Goal: Check status

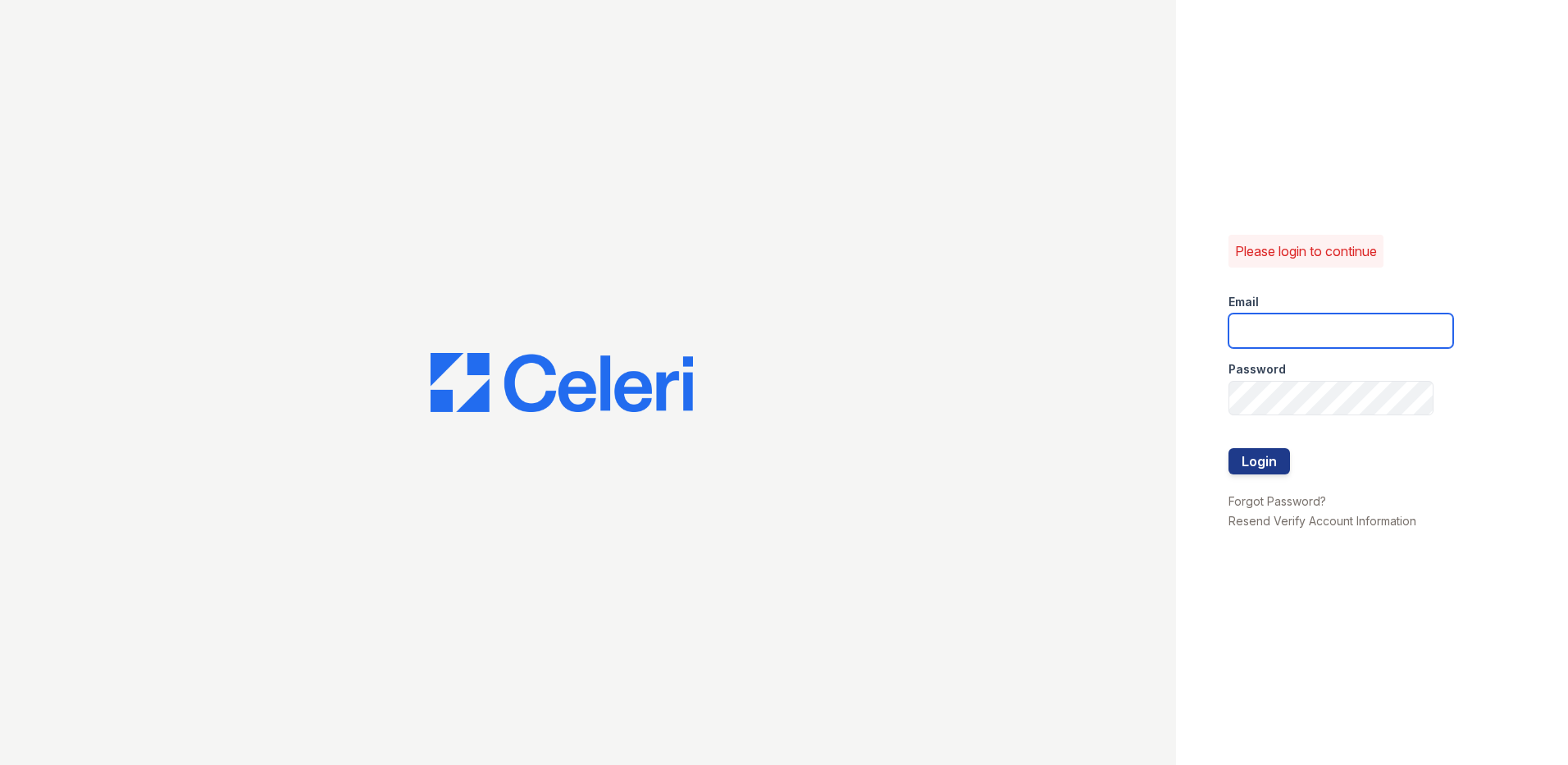
click at [1297, 332] on input "email" at bounding box center [1340, 330] width 224 height 34
type input "nordhaus@trinity-pm.com"
click at [1228, 448] on button "Login" at bounding box center [1258, 461] width 61 height 26
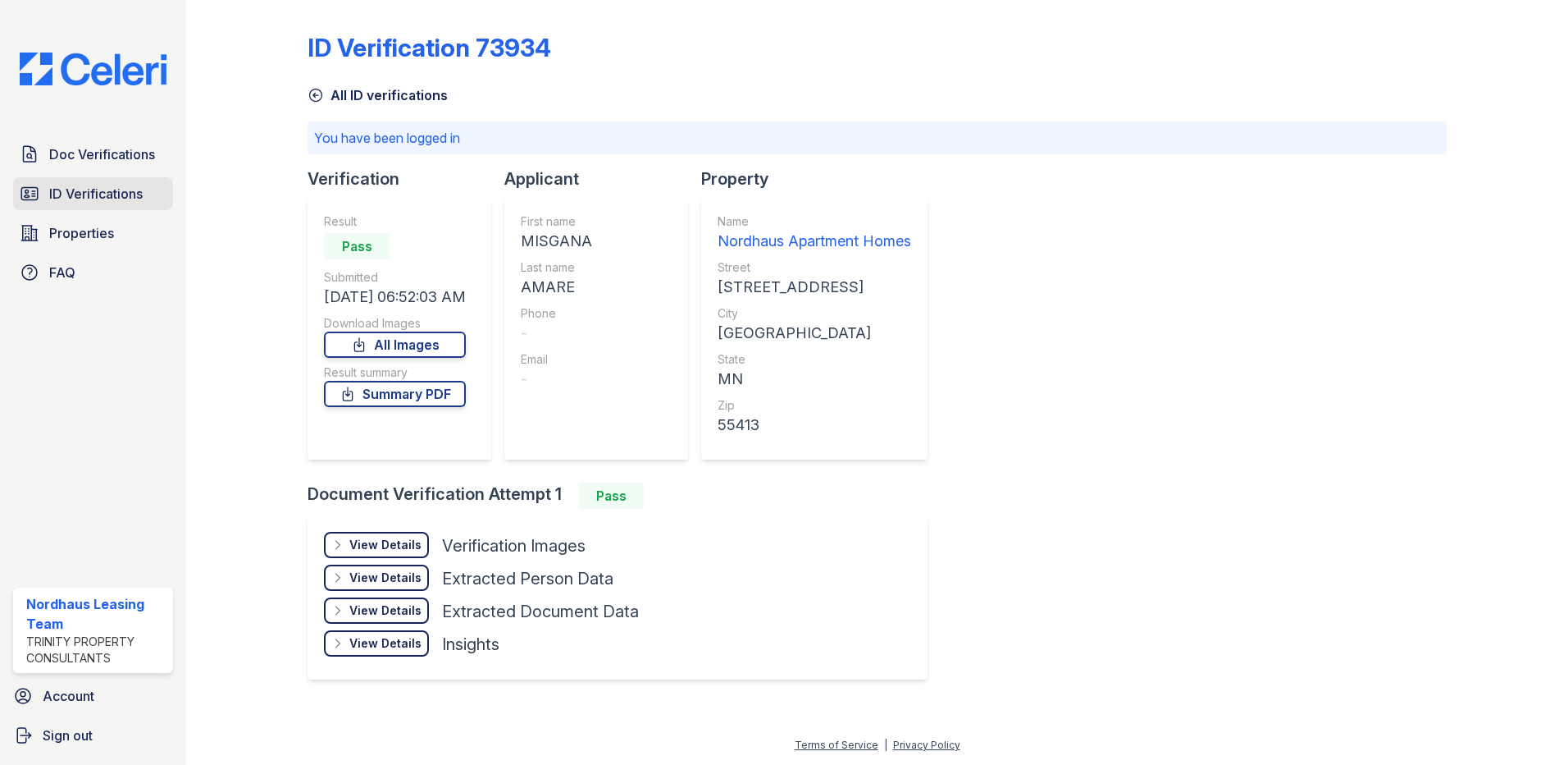
click at [20, 193] on icon at bounding box center [29, 193] width 19 height 19
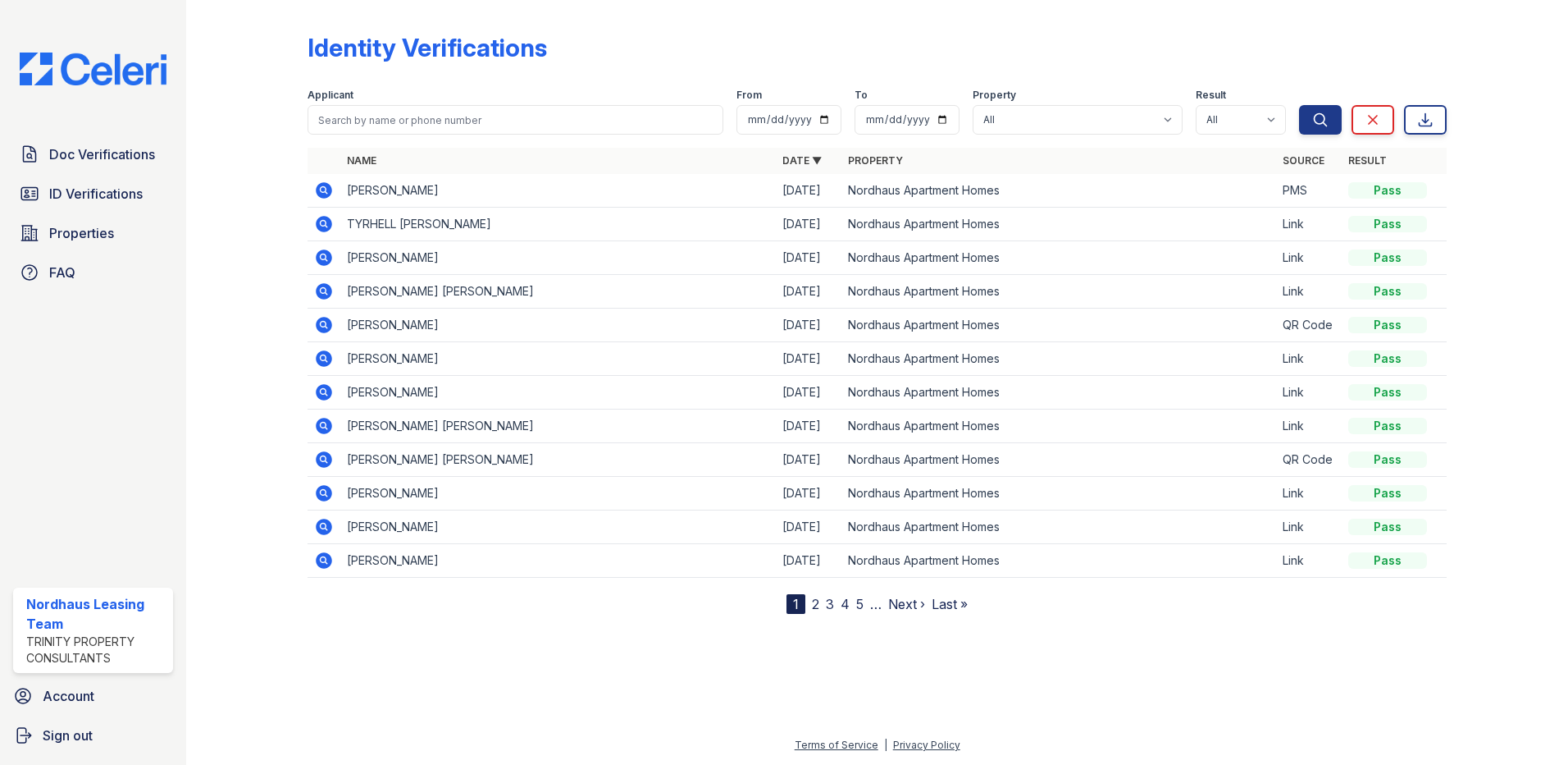
click at [329, 293] on icon at bounding box center [324, 291] width 17 height 17
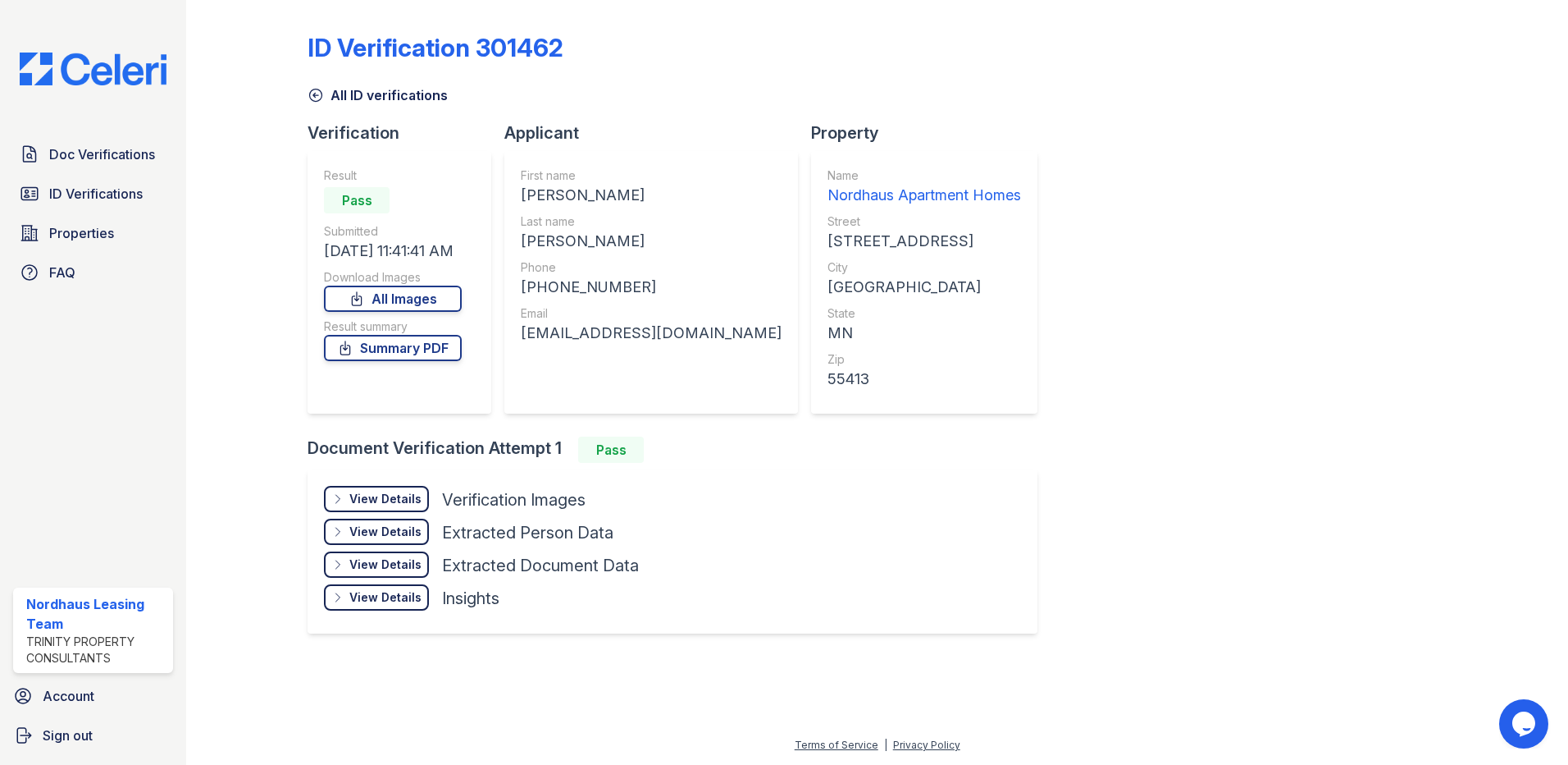
click at [394, 495] on div "View Details" at bounding box center [386, 499] width 72 height 17
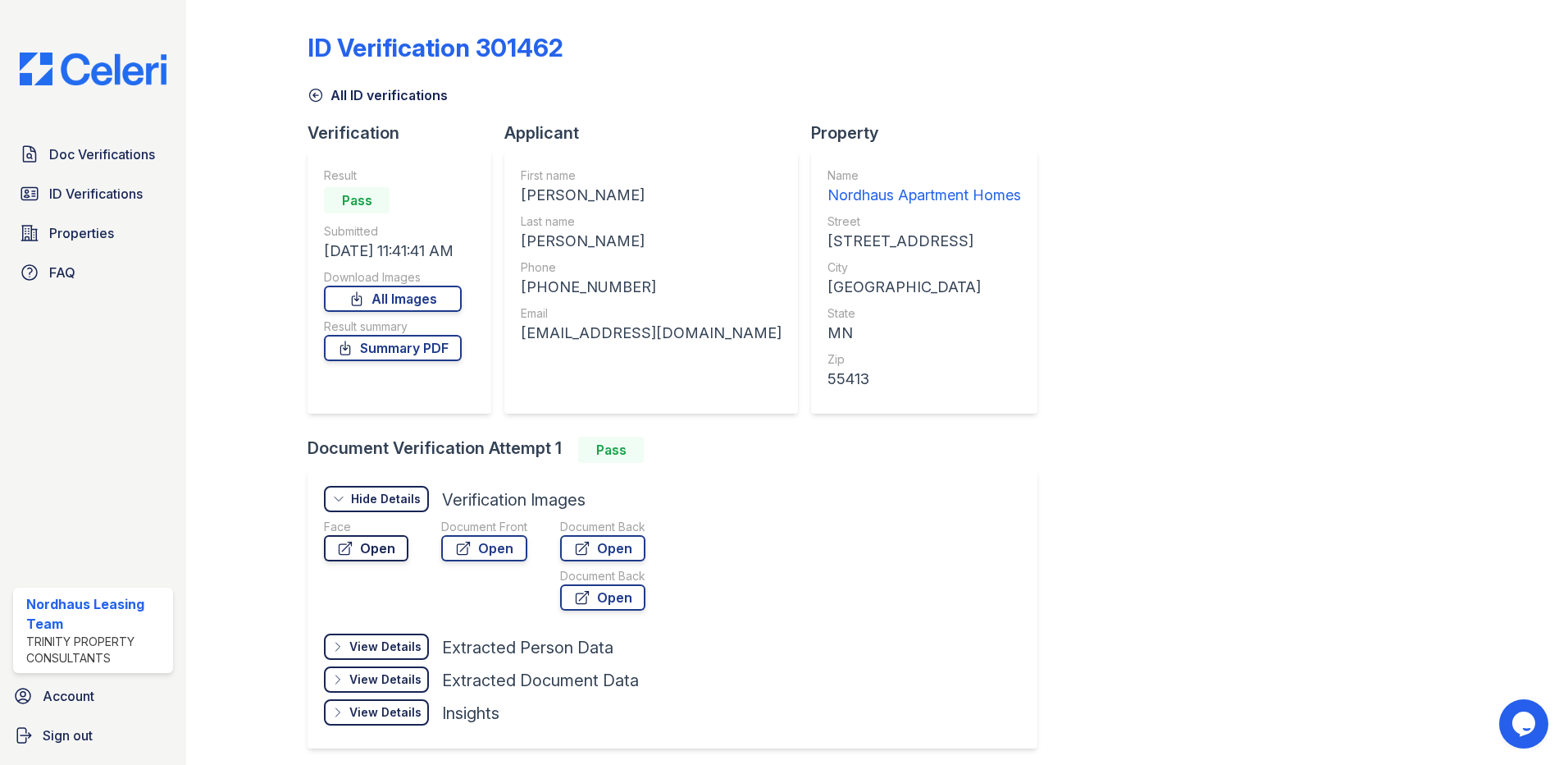
click at [381, 543] on link "Open" at bounding box center [365, 548] width 84 height 26
